Goal: Information Seeking & Learning: Learn about a topic

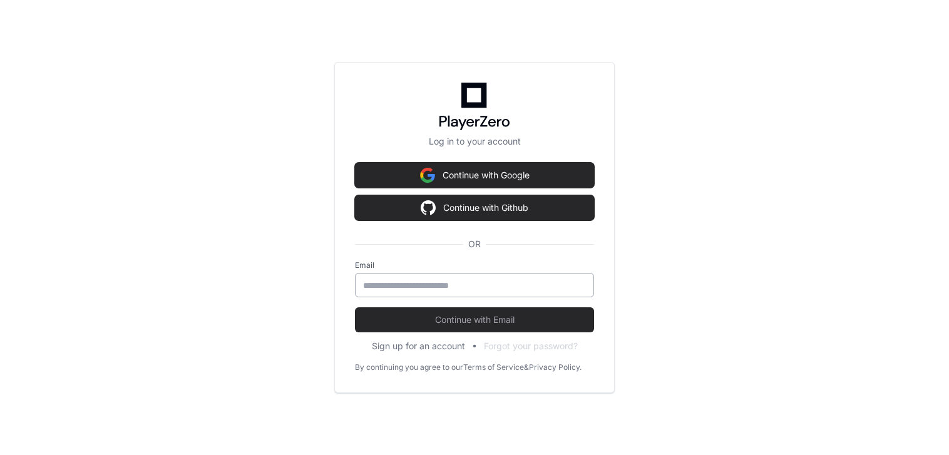
click at [460, 287] on input "email" at bounding box center [474, 285] width 223 height 13
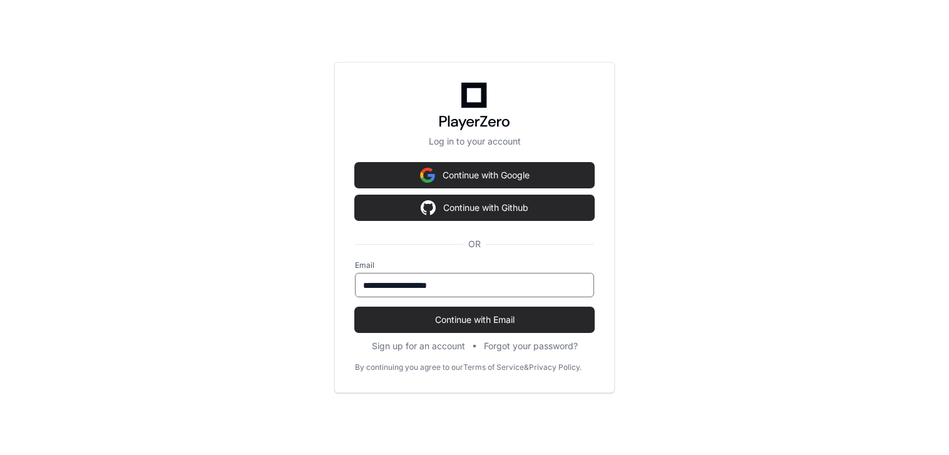
type input "**********"
click at [355, 307] on button "Continue with Email" at bounding box center [474, 319] width 239 height 25
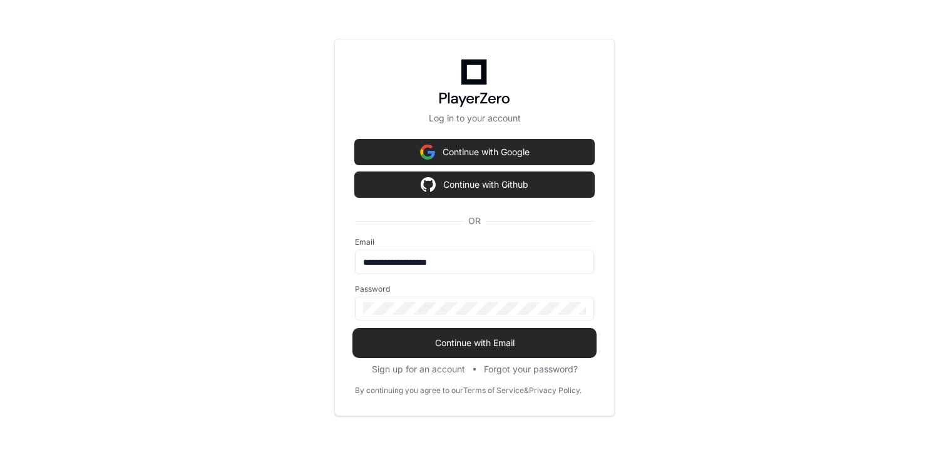
click at [473, 344] on span "Continue with Email" at bounding box center [474, 343] width 239 height 13
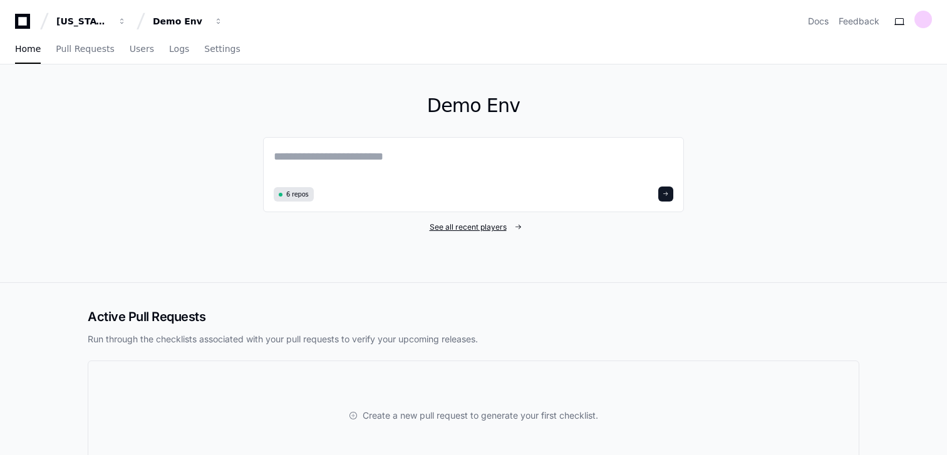
click at [426, 223] on link "See all recent players" at bounding box center [473, 227] width 421 height 10
click at [81, 57] on link "Pull Requests" at bounding box center [85, 49] width 58 height 29
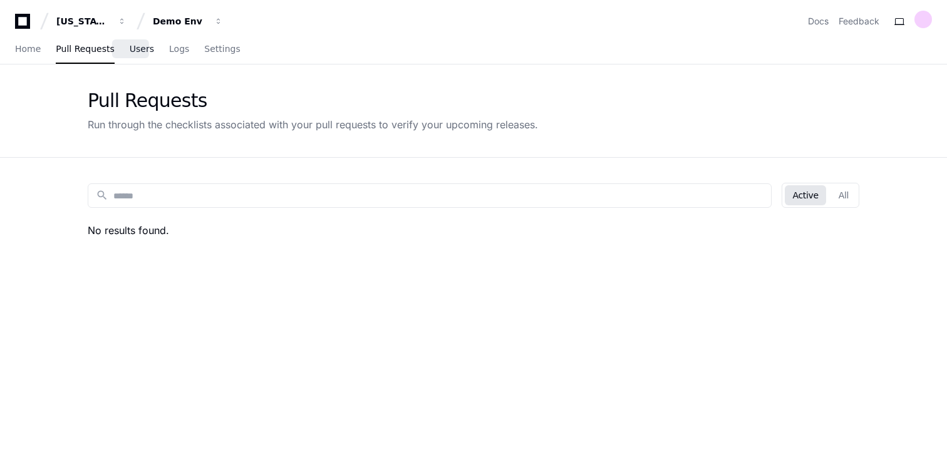
click at [130, 51] on span "Users" at bounding box center [142, 49] width 24 height 8
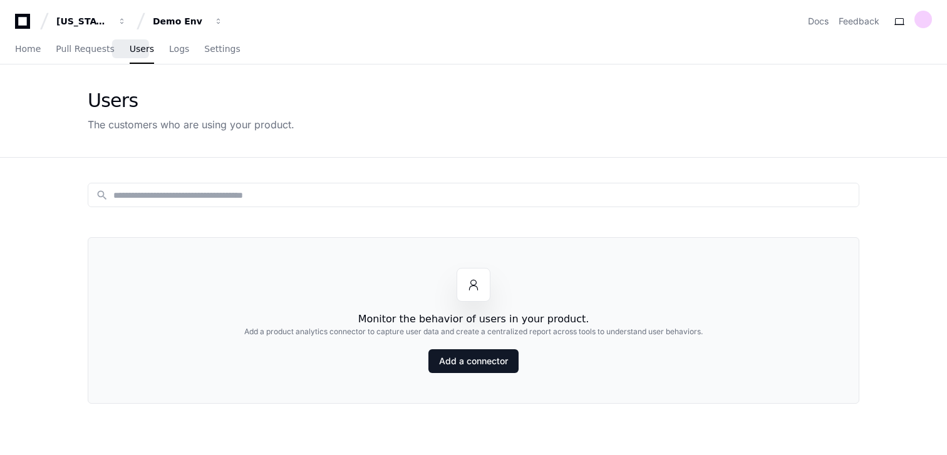
click at [151, 51] on div "Home Pull Requests Users Logs Settings" at bounding box center [127, 49] width 225 height 29
click at [169, 53] on span "Logs" at bounding box center [179, 49] width 20 height 8
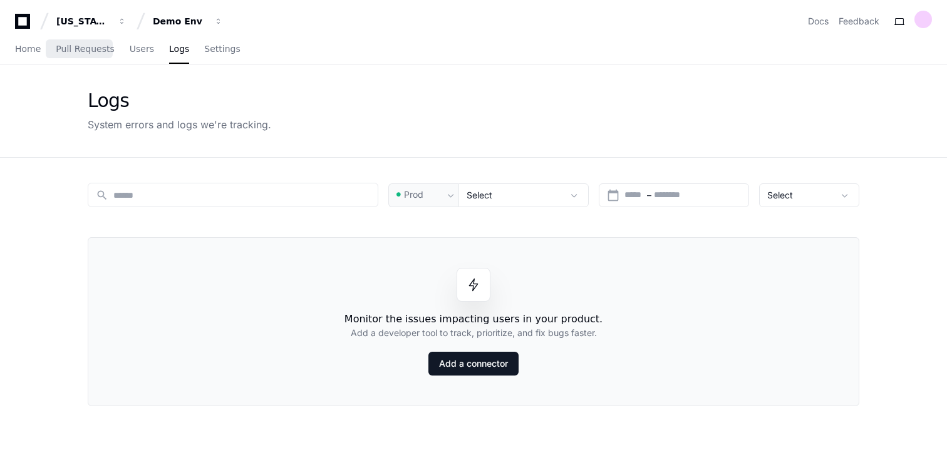
click at [50, 56] on div "Home Pull Requests Users Logs Settings" at bounding box center [127, 49] width 225 height 29
click at [33, 52] on span "Home" at bounding box center [28, 49] width 26 height 8
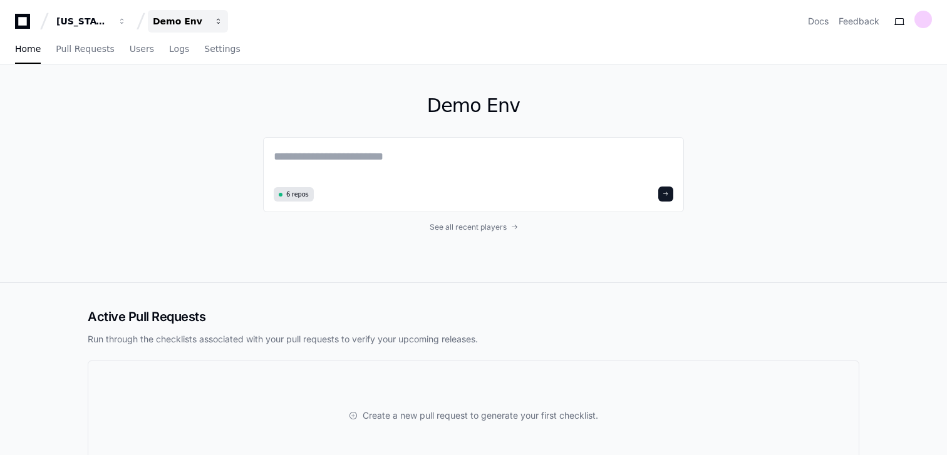
click at [217, 21] on span "button" at bounding box center [218, 21] width 9 height 9
click at [190, 95] on span "GP-Filenet" at bounding box center [197, 91] width 48 height 15
click at [90, 45] on span "Pull Requests" at bounding box center [85, 49] width 58 height 8
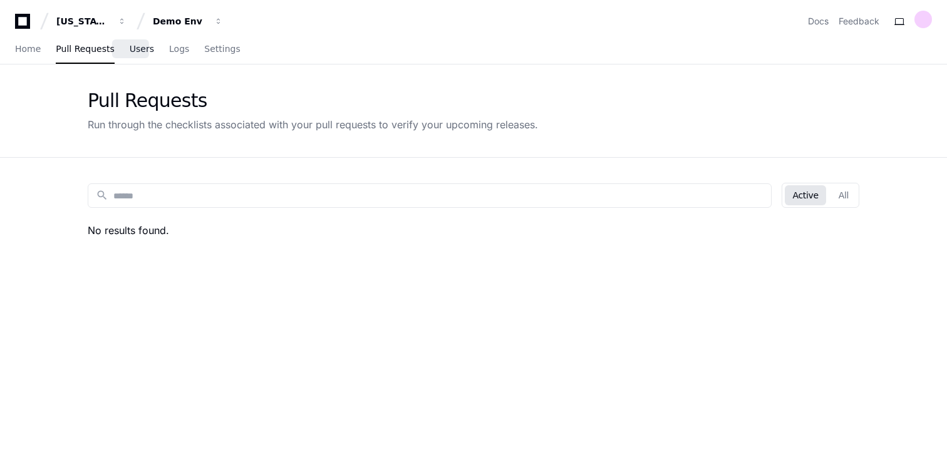
click at [130, 46] on span "Users" at bounding box center [142, 49] width 24 height 8
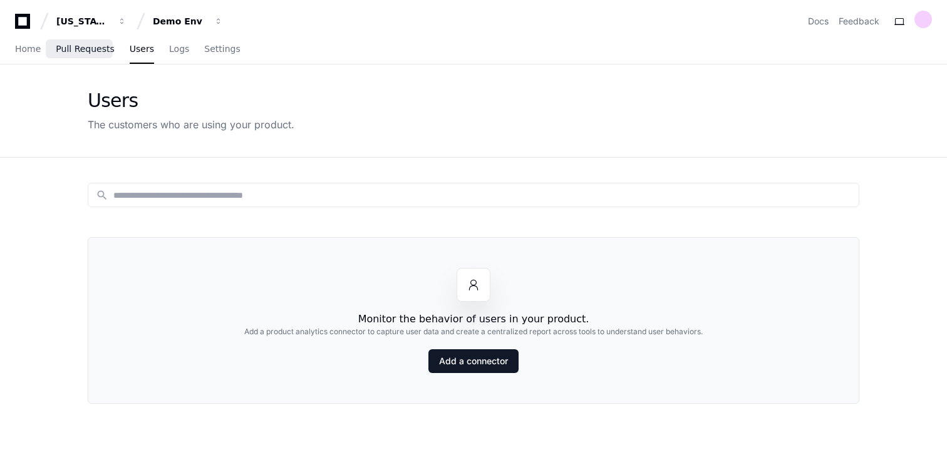
click at [74, 53] on span "Pull Requests" at bounding box center [85, 49] width 58 height 8
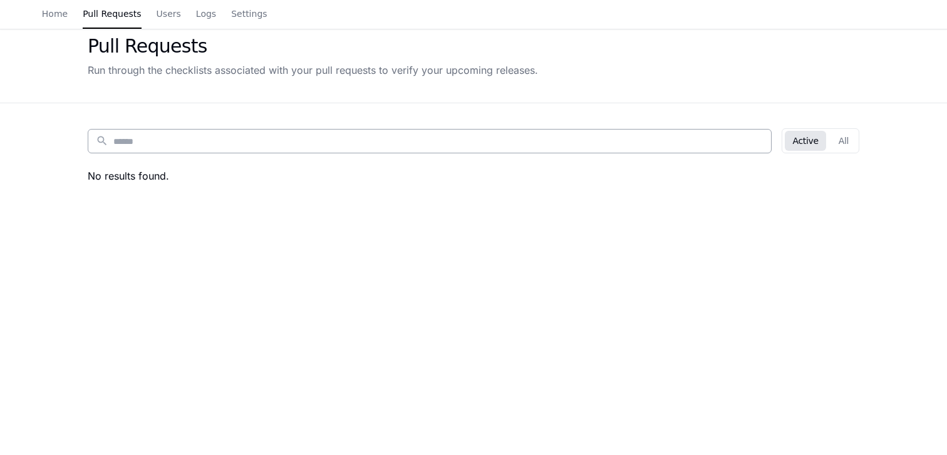
scroll to position [43, 0]
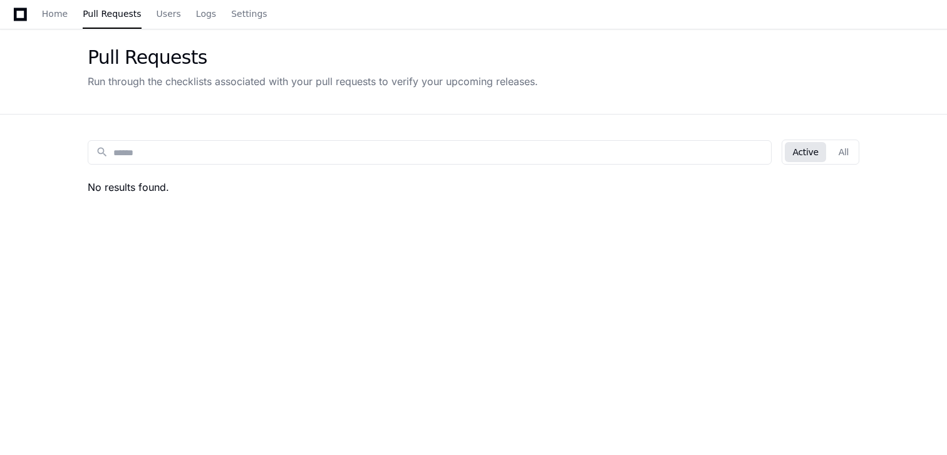
click at [142, 21] on div "Home Pull Requests Users Logs Settings" at bounding box center [154, 14] width 225 height 29
click at [146, 17] on div "Home Pull Requests Users Logs Settings" at bounding box center [154, 14] width 225 height 29
click at [157, 16] on span "Users" at bounding box center [169, 14] width 24 height 8
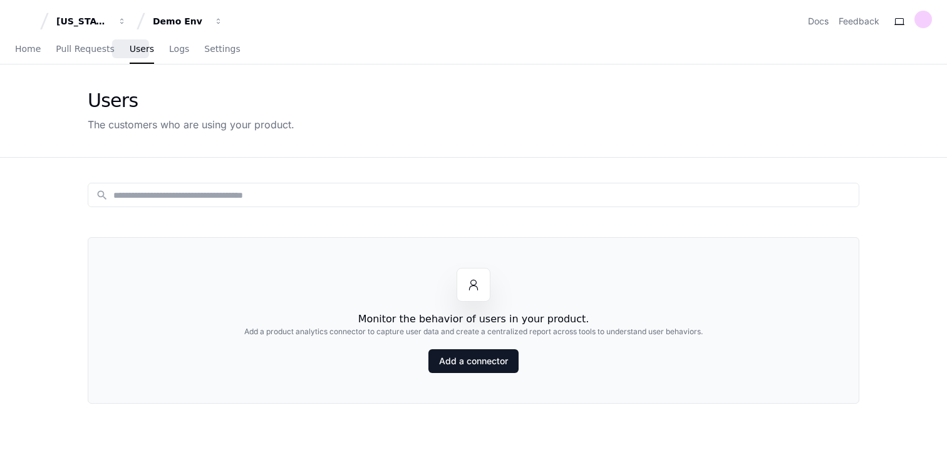
click at [153, 51] on div "Home Pull Requests Users Logs Settings" at bounding box center [127, 49] width 225 height 29
click at [169, 49] on span "Logs" at bounding box center [179, 49] width 20 height 8
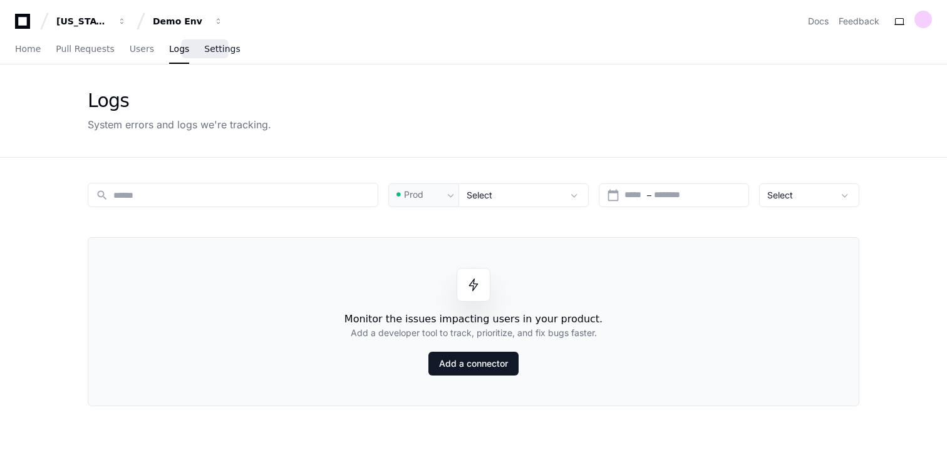
click at [208, 51] on span "Settings" at bounding box center [222, 49] width 36 height 8
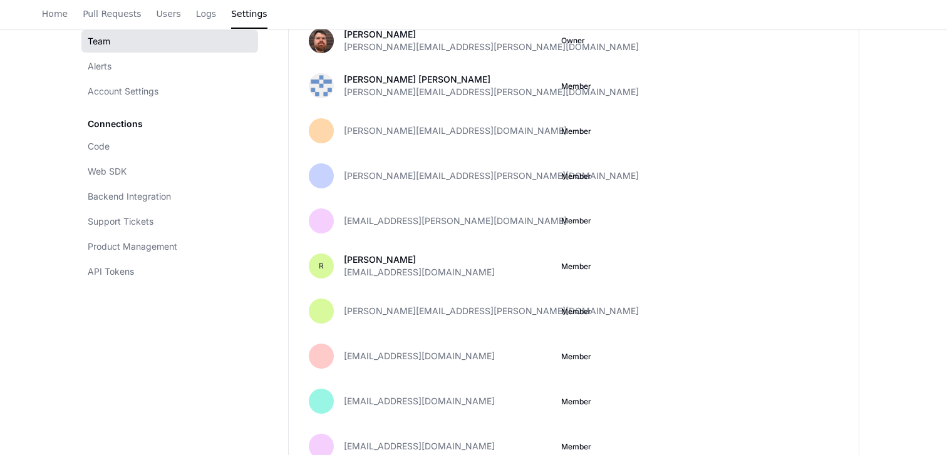
scroll to position [101, 0]
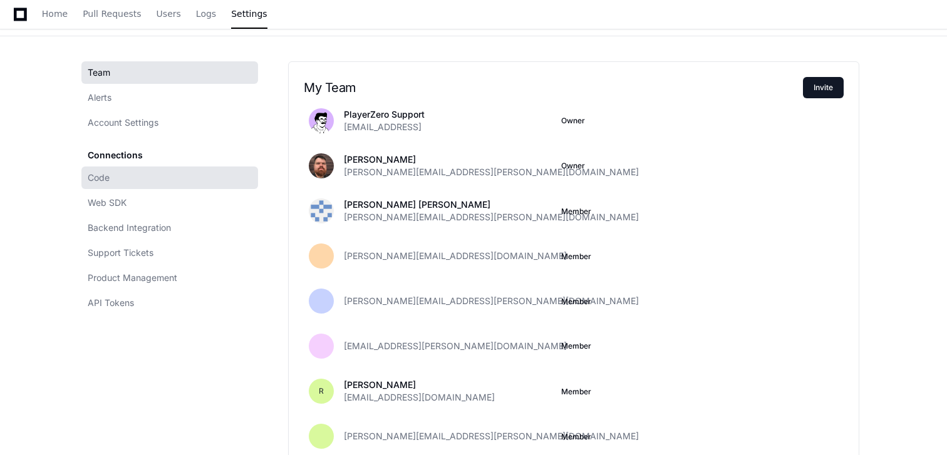
click at [139, 178] on link "Code" at bounding box center [169, 178] width 177 height 23
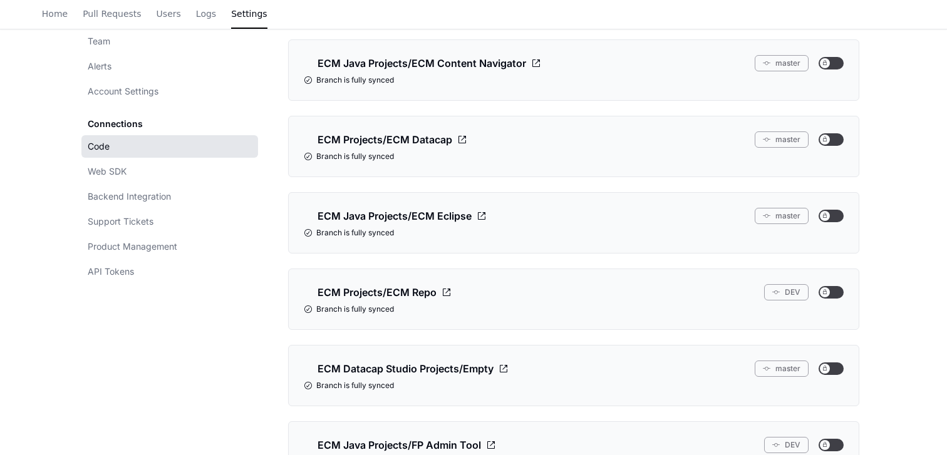
scroll to position [229, 0]
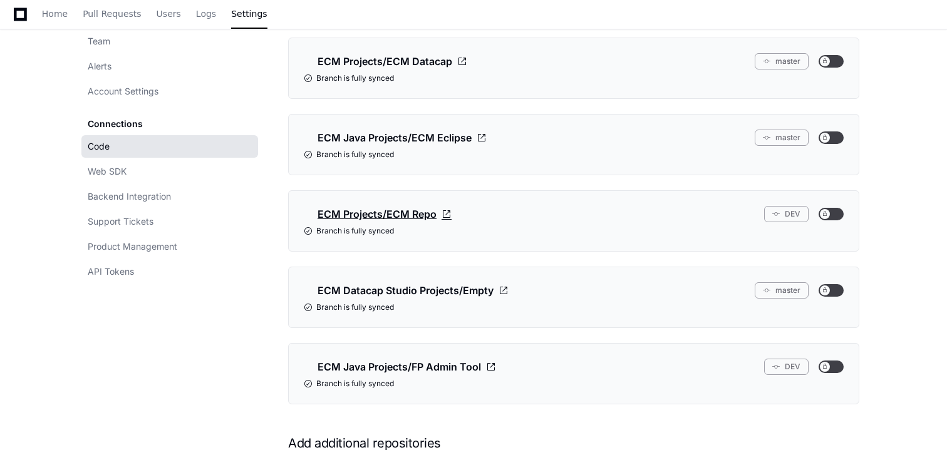
click at [380, 215] on span "ECM Projects/ECM Repo" at bounding box center [376, 214] width 119 height 15
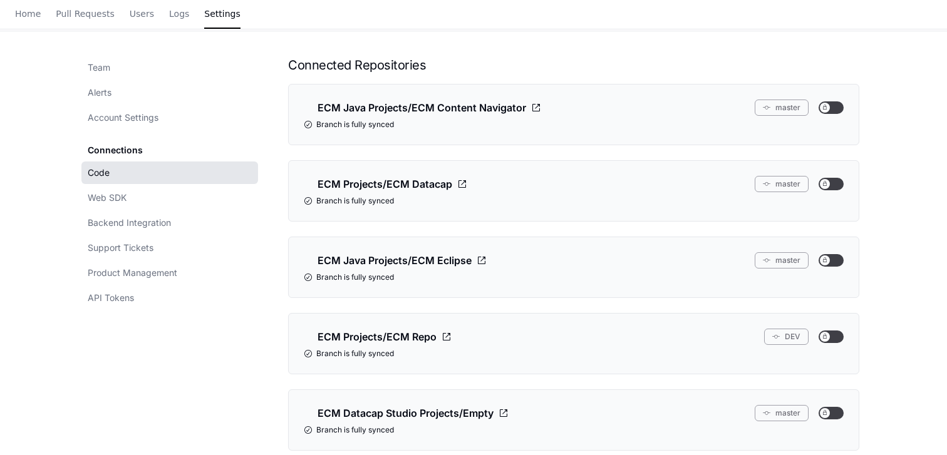
scroll to position [0, 0]
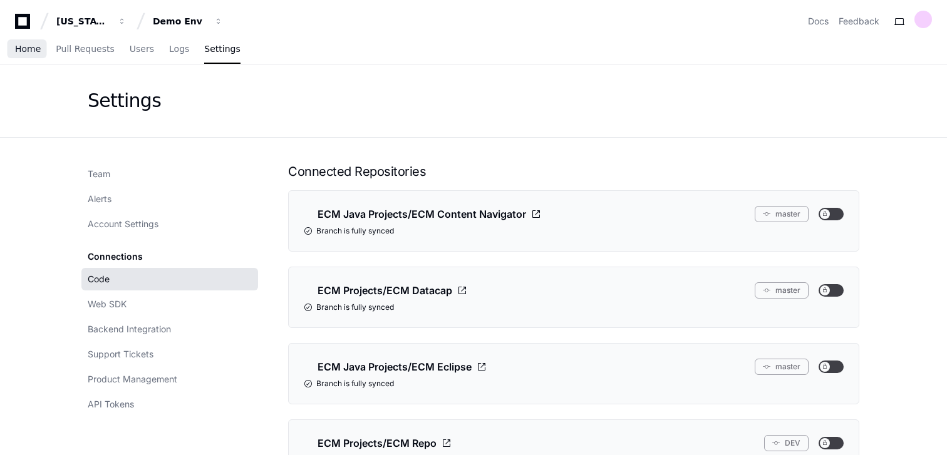
click at [21, 49] on span "Home" at bounding box center [28, 49] width 26 height 8
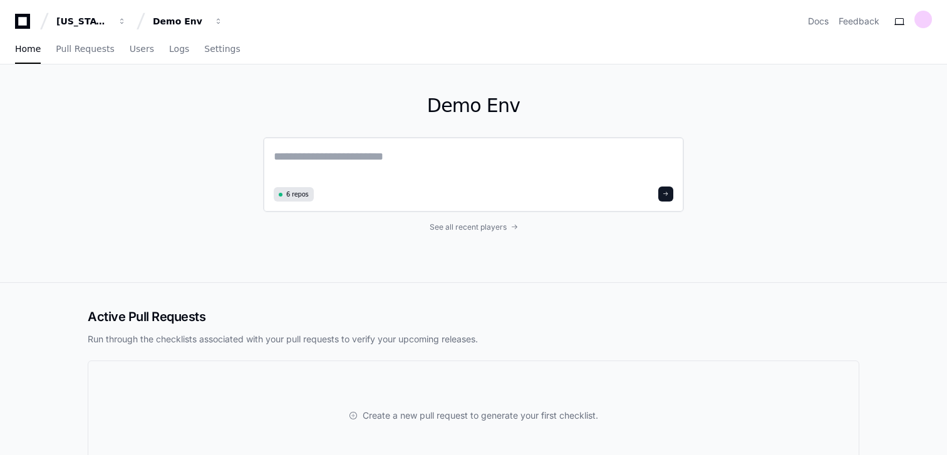
click at [440, 163] on textarea at bounding box center [473, 165] width 399 height 35
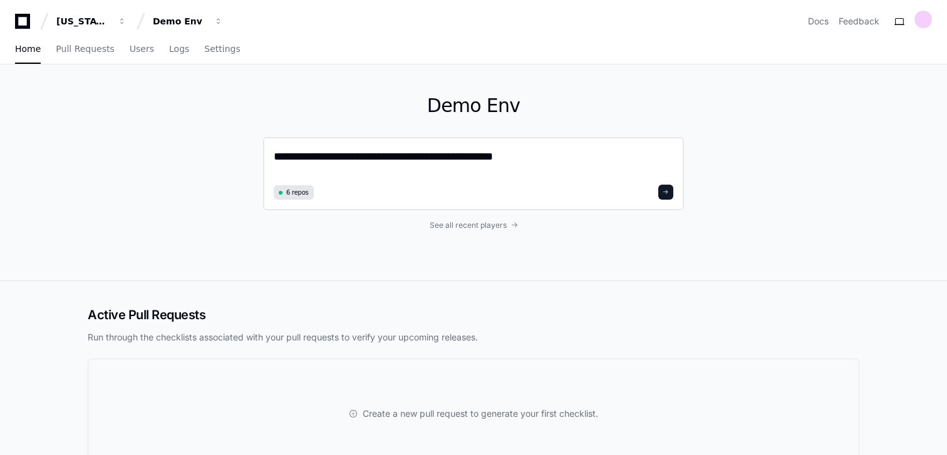
type textarea "**********"
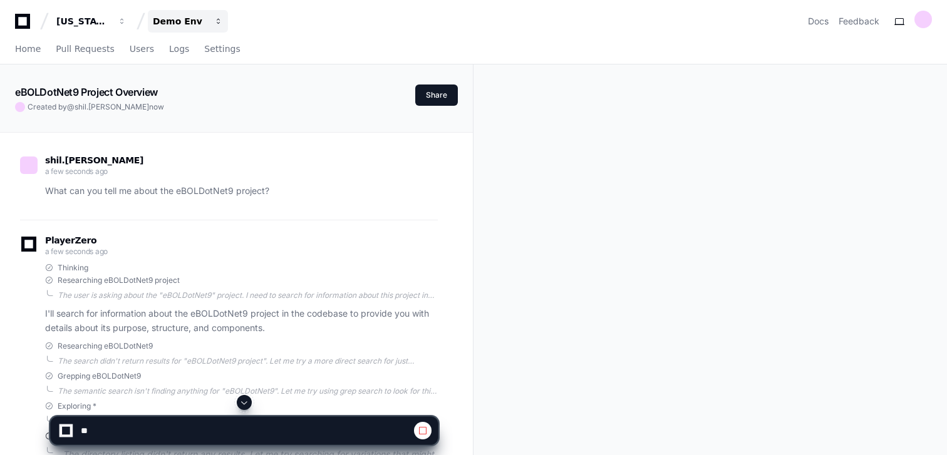
click at [208, 18] on button "Demo Env" at bounding box center [188, 21] width 80 height 23
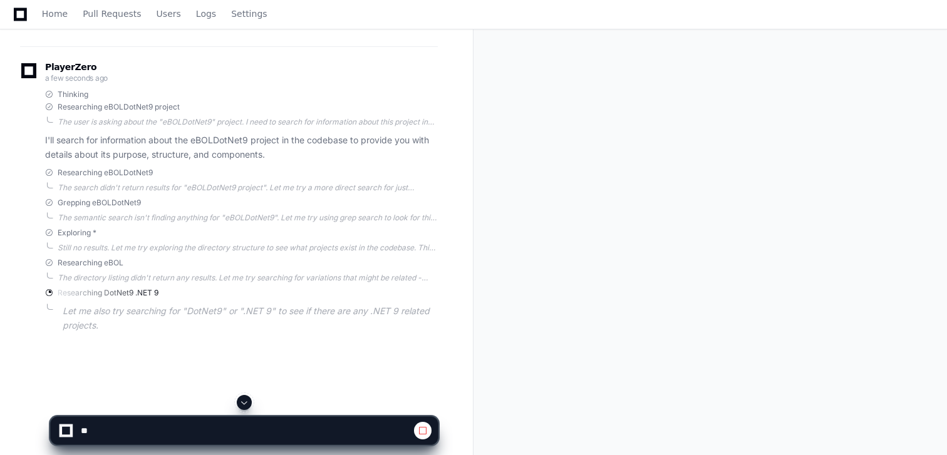
scroll to position [203, 0]
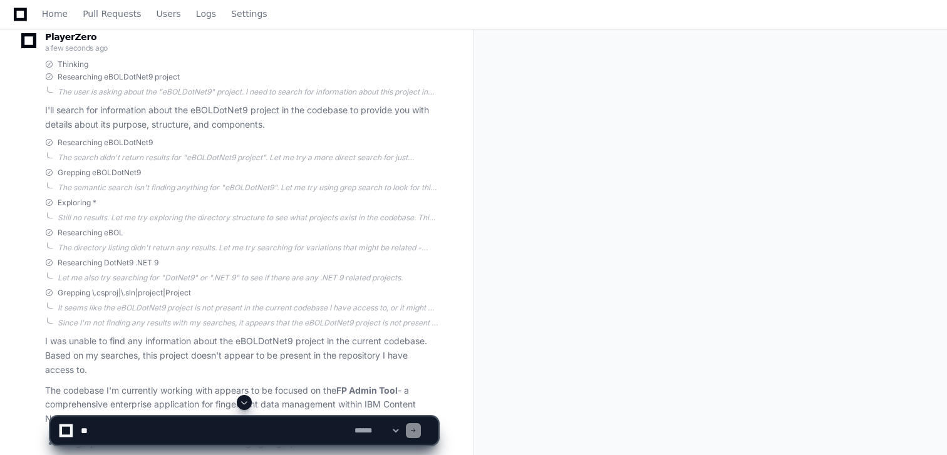
click at [13, 277] on div "shil.[PERSON_NAME] a minute ago What can you tell me about the eBOLDotNet9 proj…" at bounding box center [236, 362] width 473 height 867
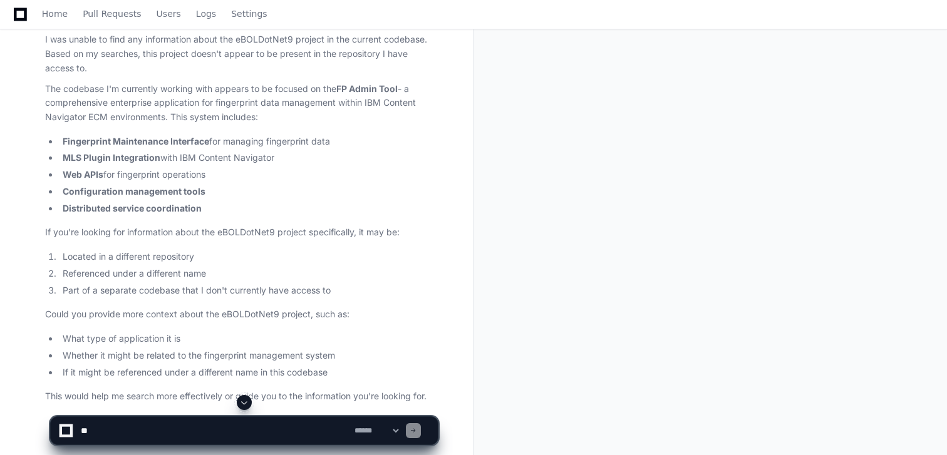
scroll to position [491, 0]
